Goal: Browse casually

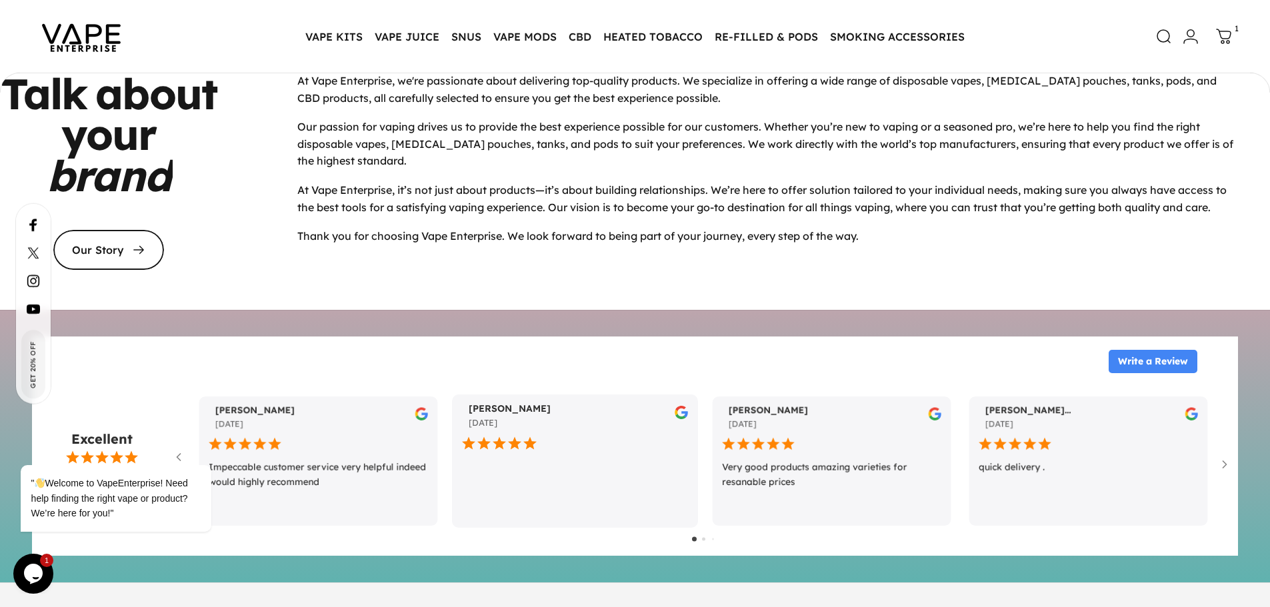
scroll to position [5665, 0]
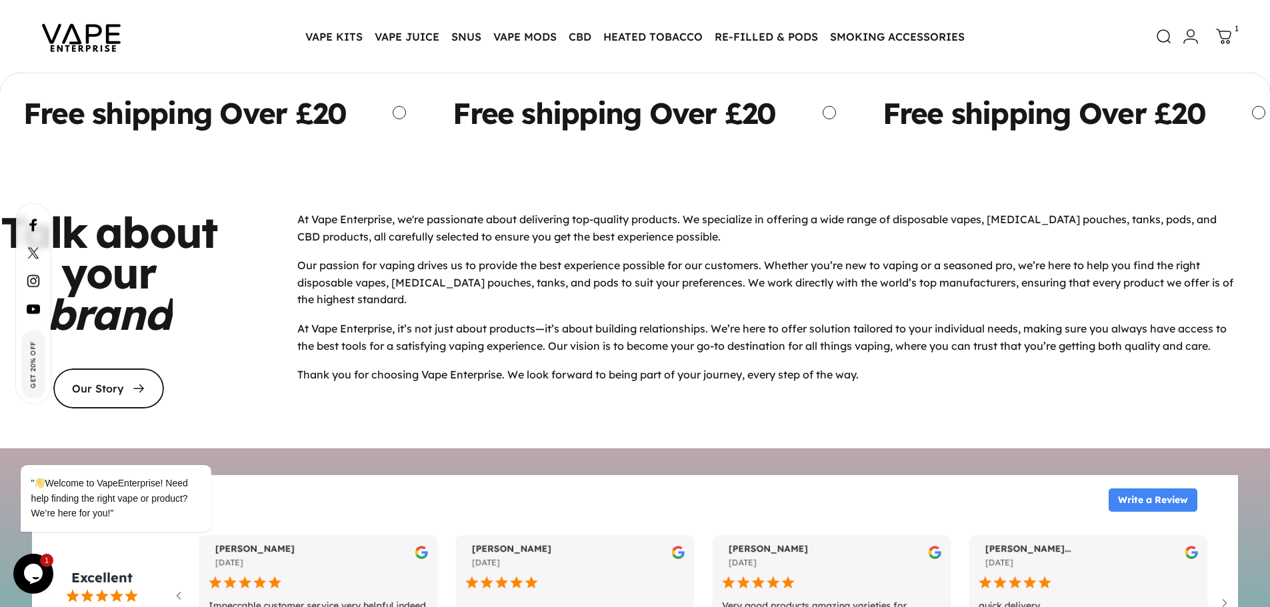
drag, startPoint x: 303, startPoint y: 209, endPoint x: 895, endPoint y: 385, distance: 617.1
click at [895, 384] on div "At Vape Enterprise, we're passionate about delivering top-quality products. We …" at bounding box center [767, 297] width 941 height 173
copy div "Lo Ipsu Dolorsitam, co'ad elitseddoe tempo incididunt utl-etdolor magnaali. En …"
click at [340, 236] on div "At Vape Enterprise, we're passionate about delivering top-quality products. We …" at bounding box center [767, 297] width 941 height 173
drag, startPoint x: 302, startPoint y: 209, endPoint x: 948, endPoint y: 402, distance: 674.5
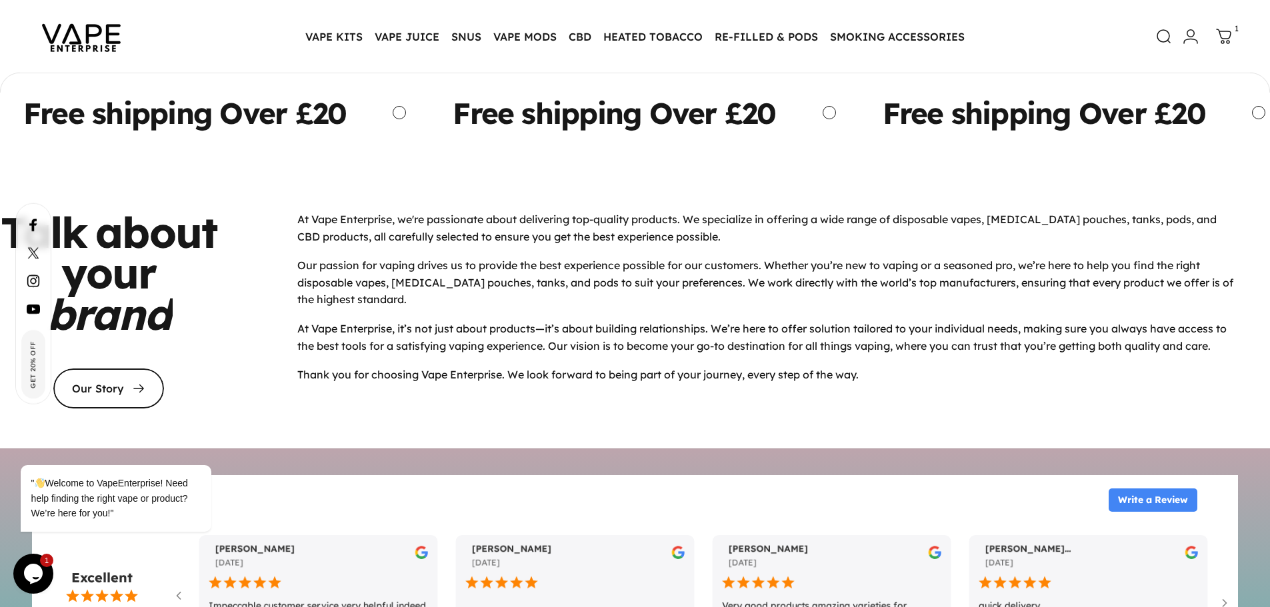
click at [948, 402] on div "Talk about your brand Our Story At Vape Enterprise, we're passionate about deli…" at bounding box center [635, 305] width 1270 height 285
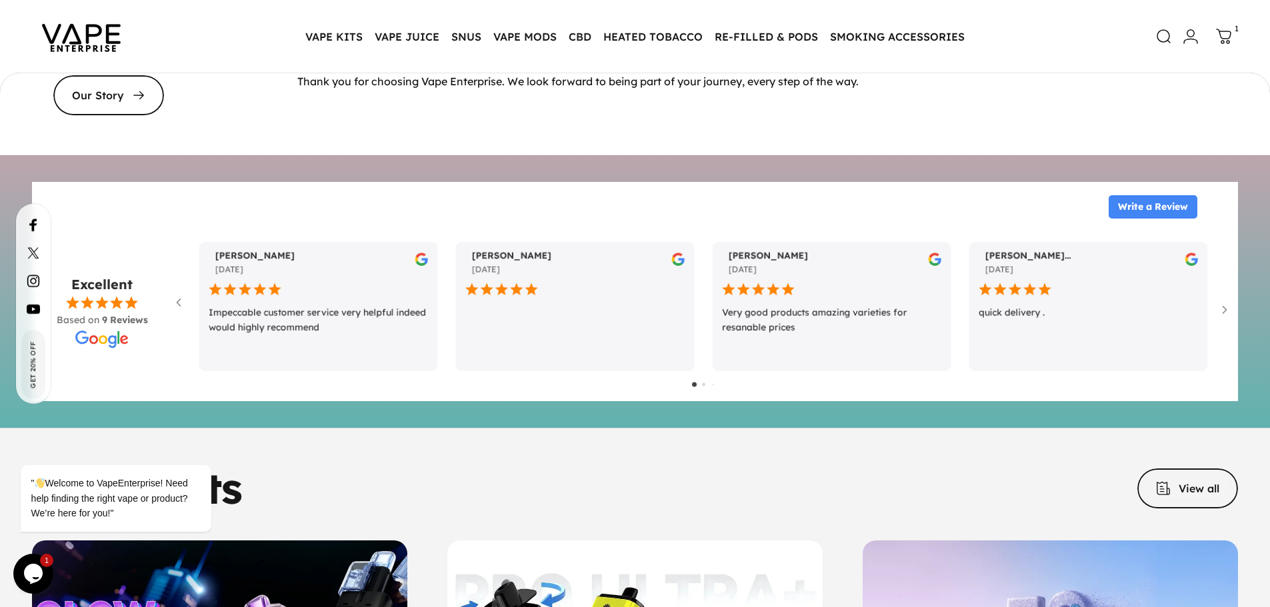
scroll to position [5998, 0]
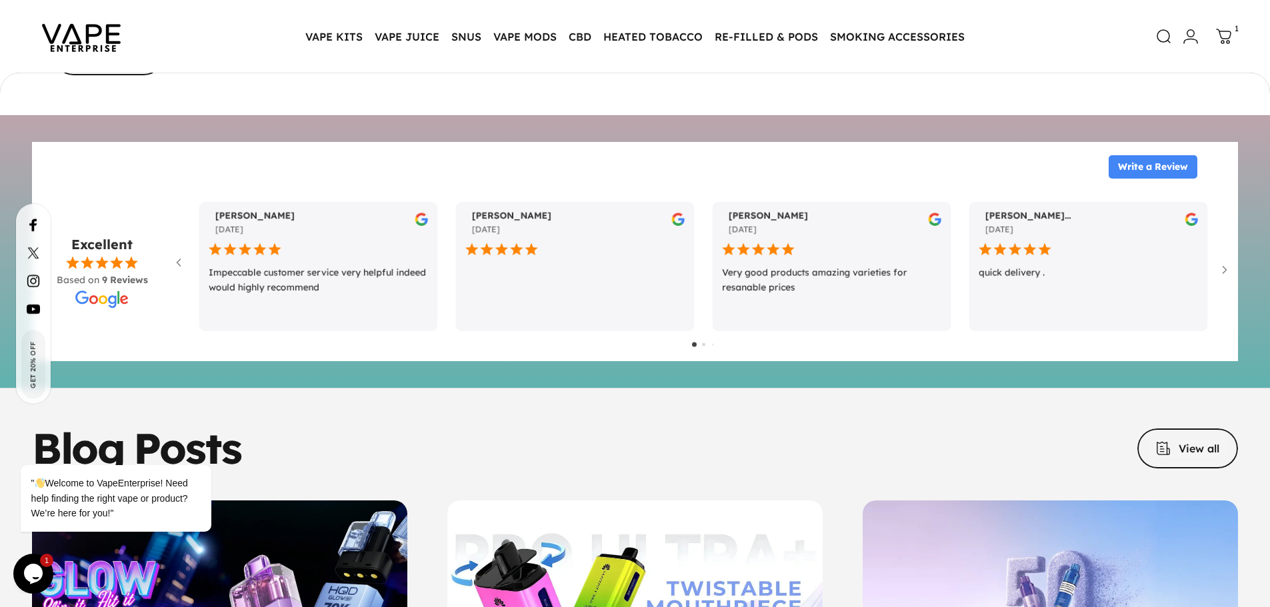
click at [1224, 42] on icon at bounding box center [1224, 36] width 14 height 14
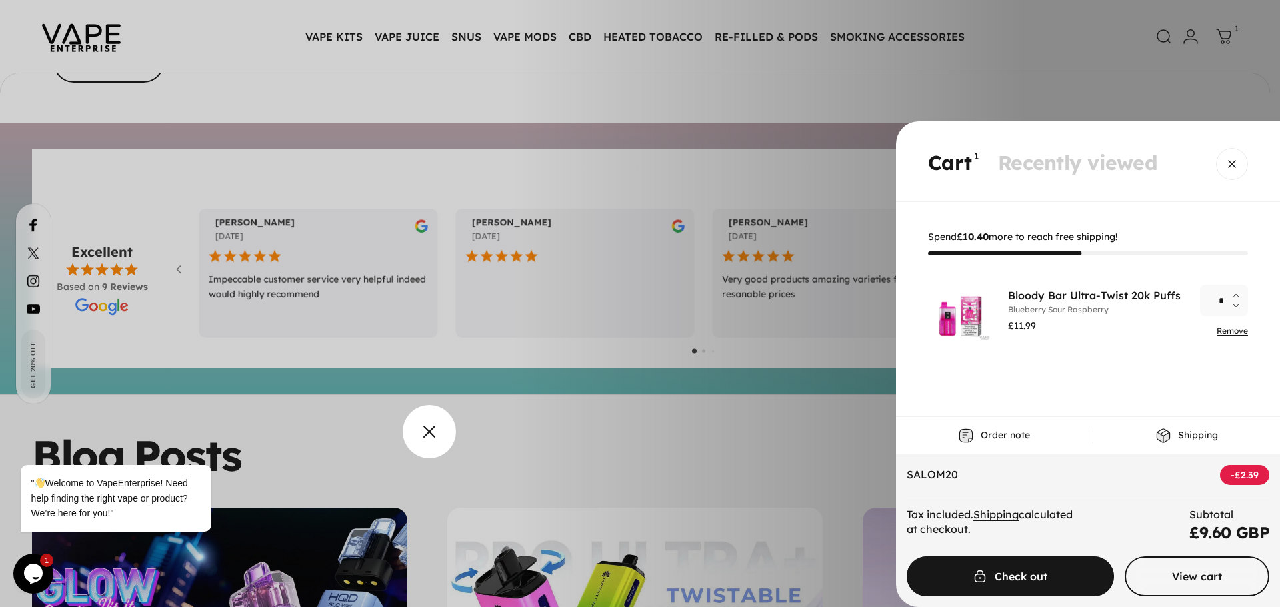
click at [395, 431] on overlay-element "Cart" at bounding box center [640, 303] width 1280 height 607
